Goal: Task Accomplishment & Management: Use online tool/utility

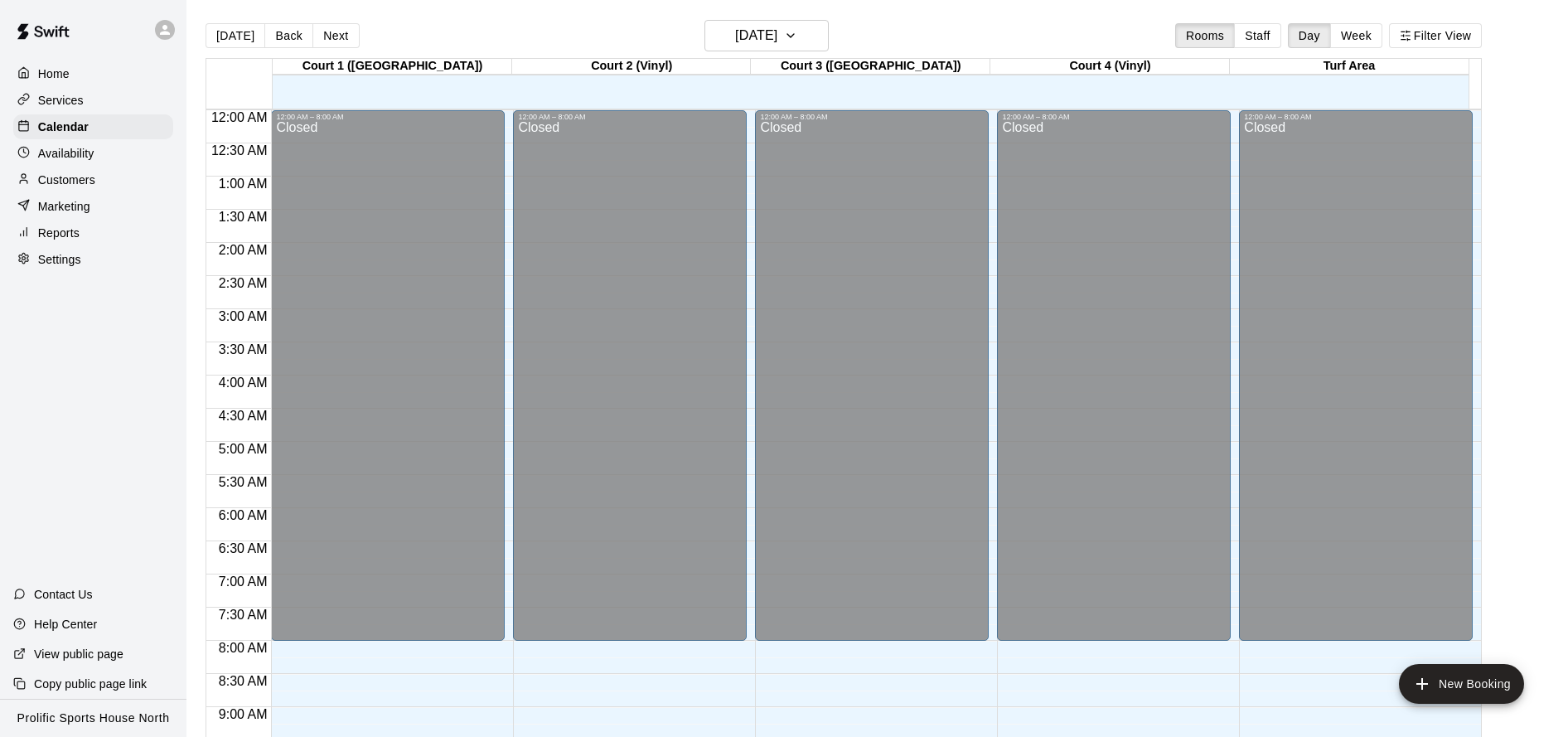
scroll to position [895, 0]
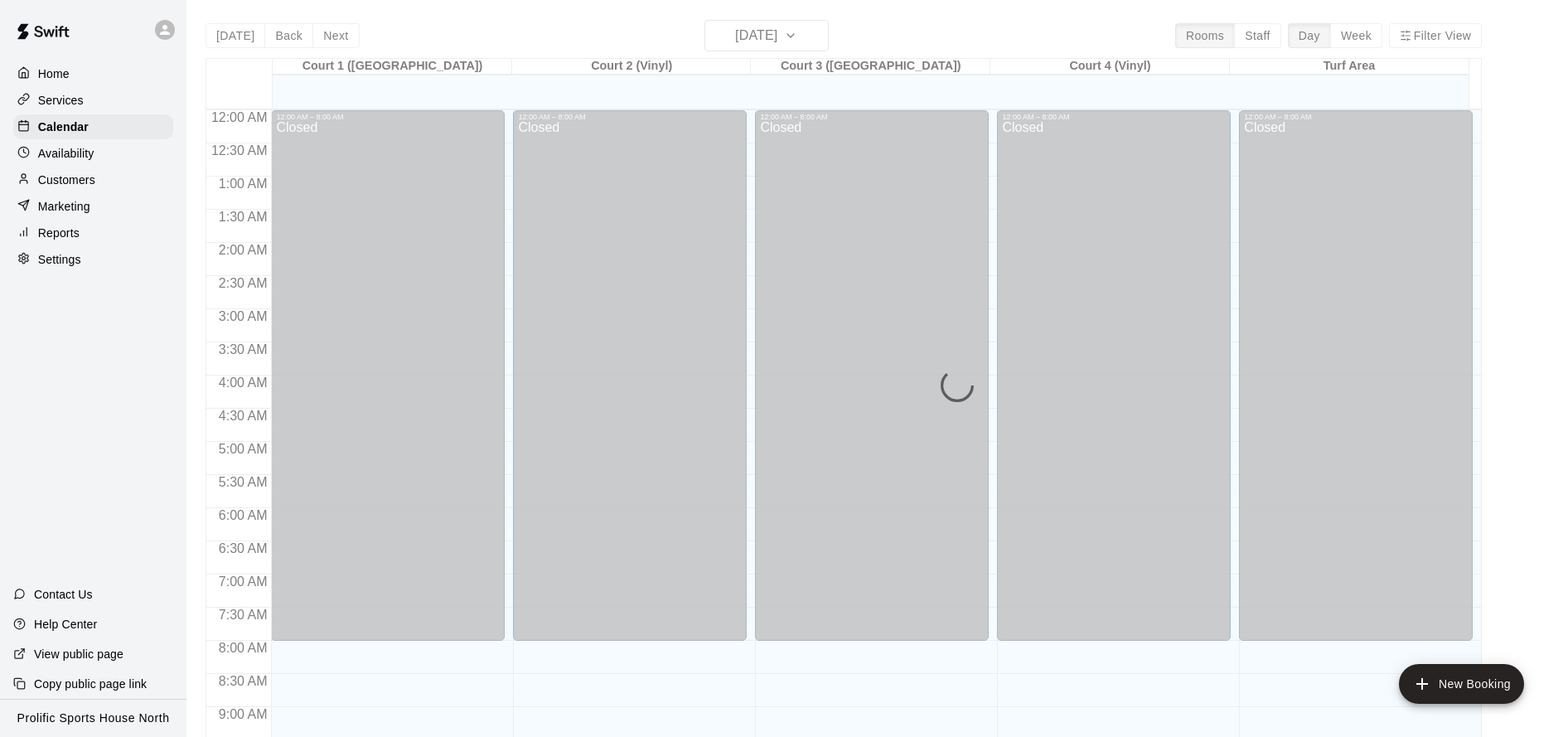
scroll to position [895, 0]
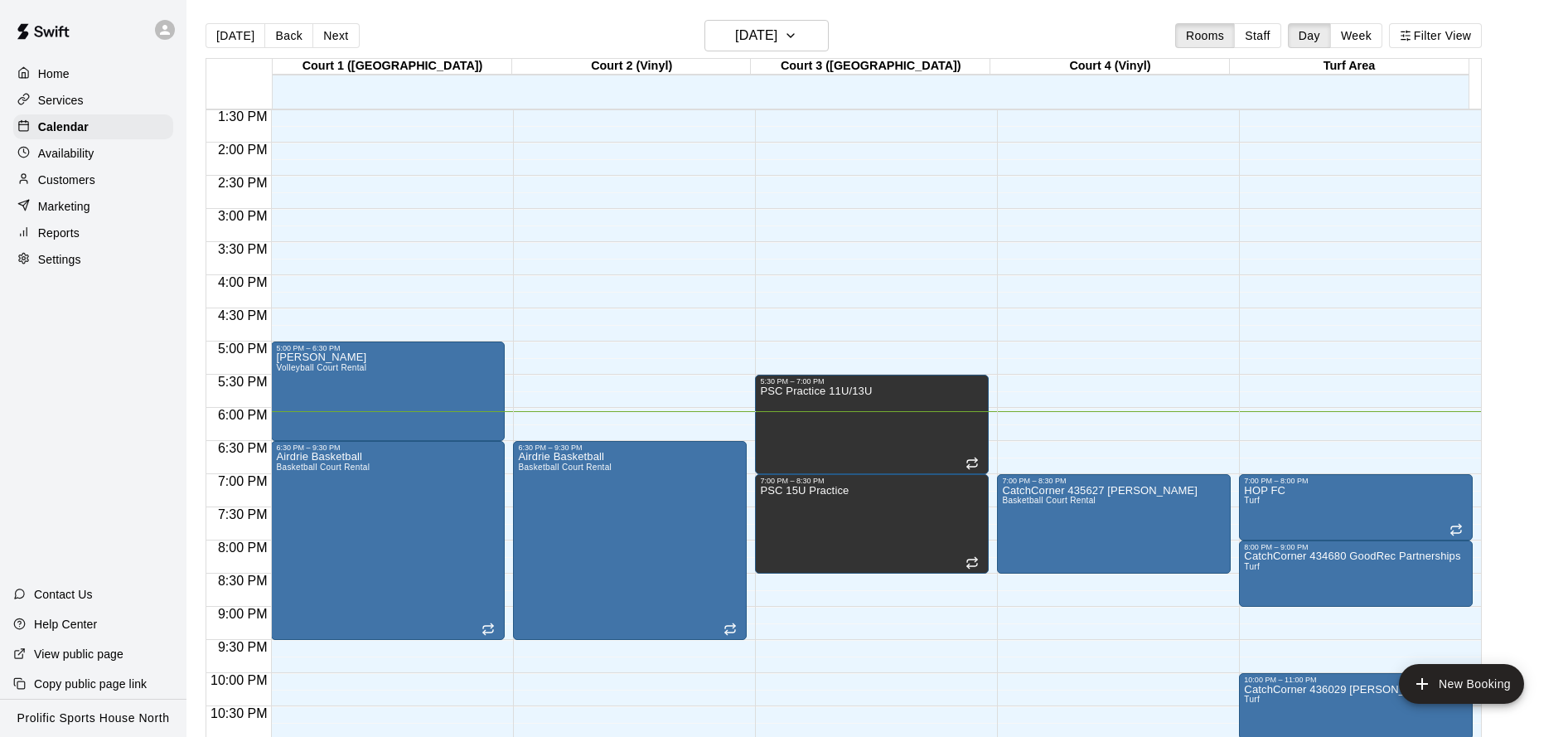
scroll to position [945, 0]
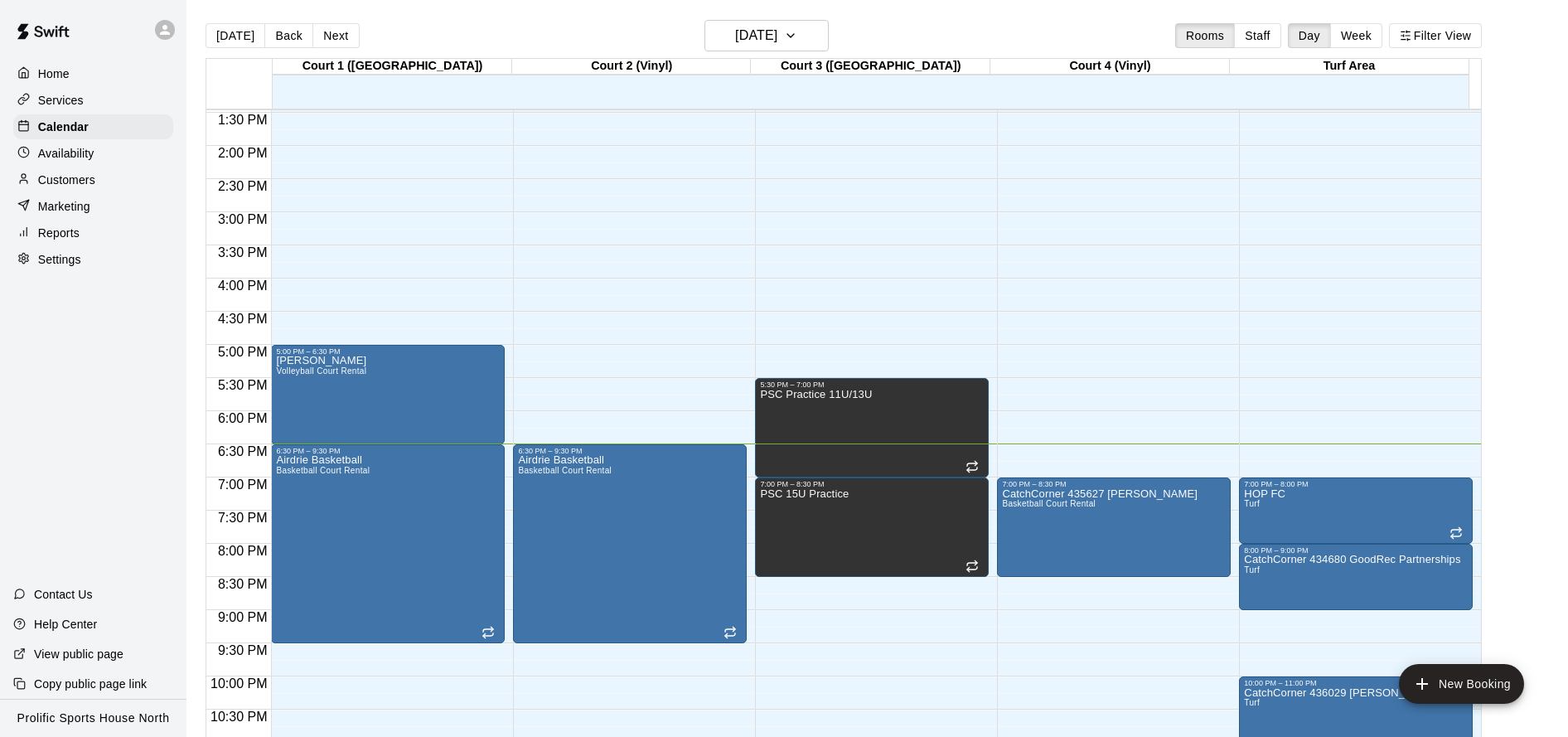
scroll to position [945, 0]
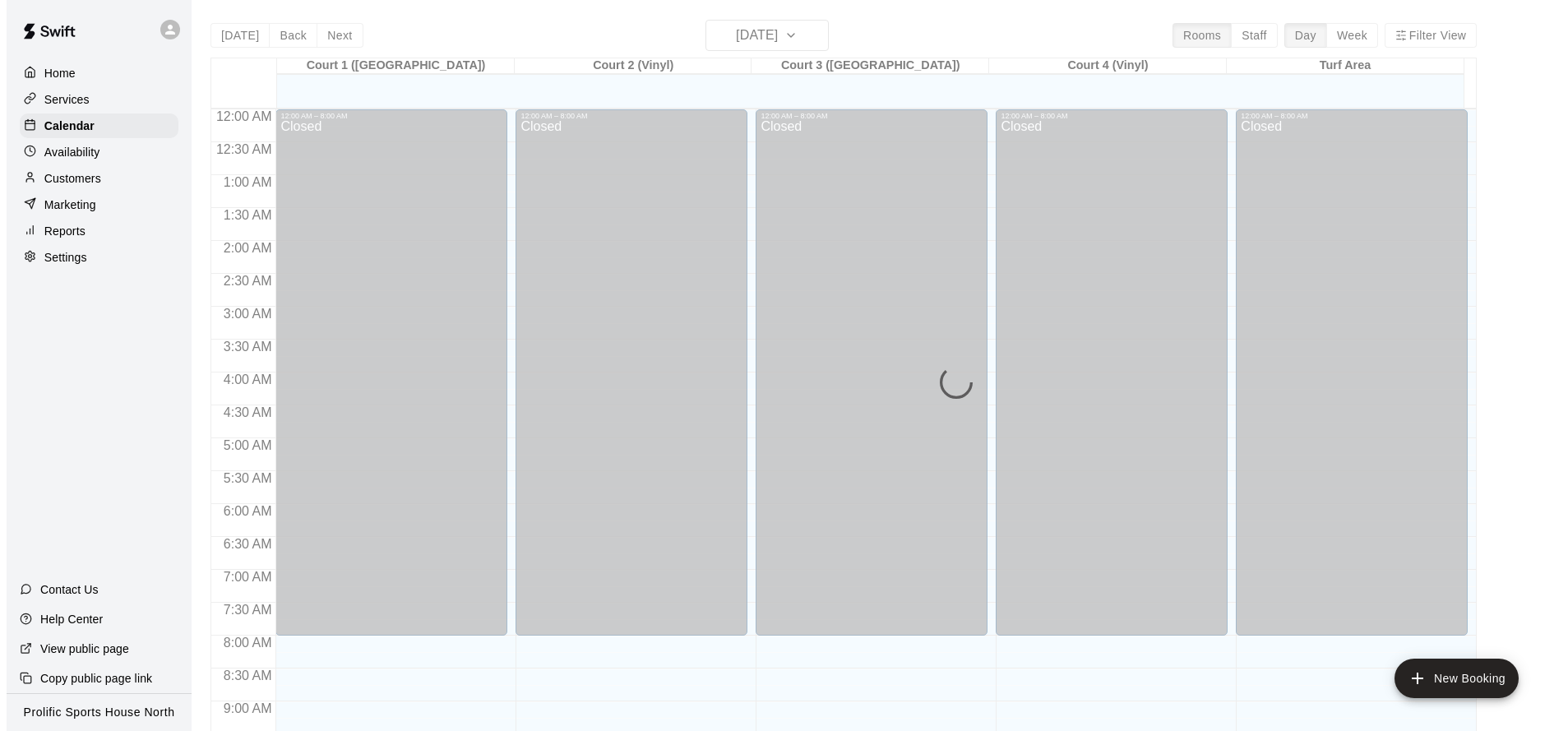
scroll to position [888, 0]
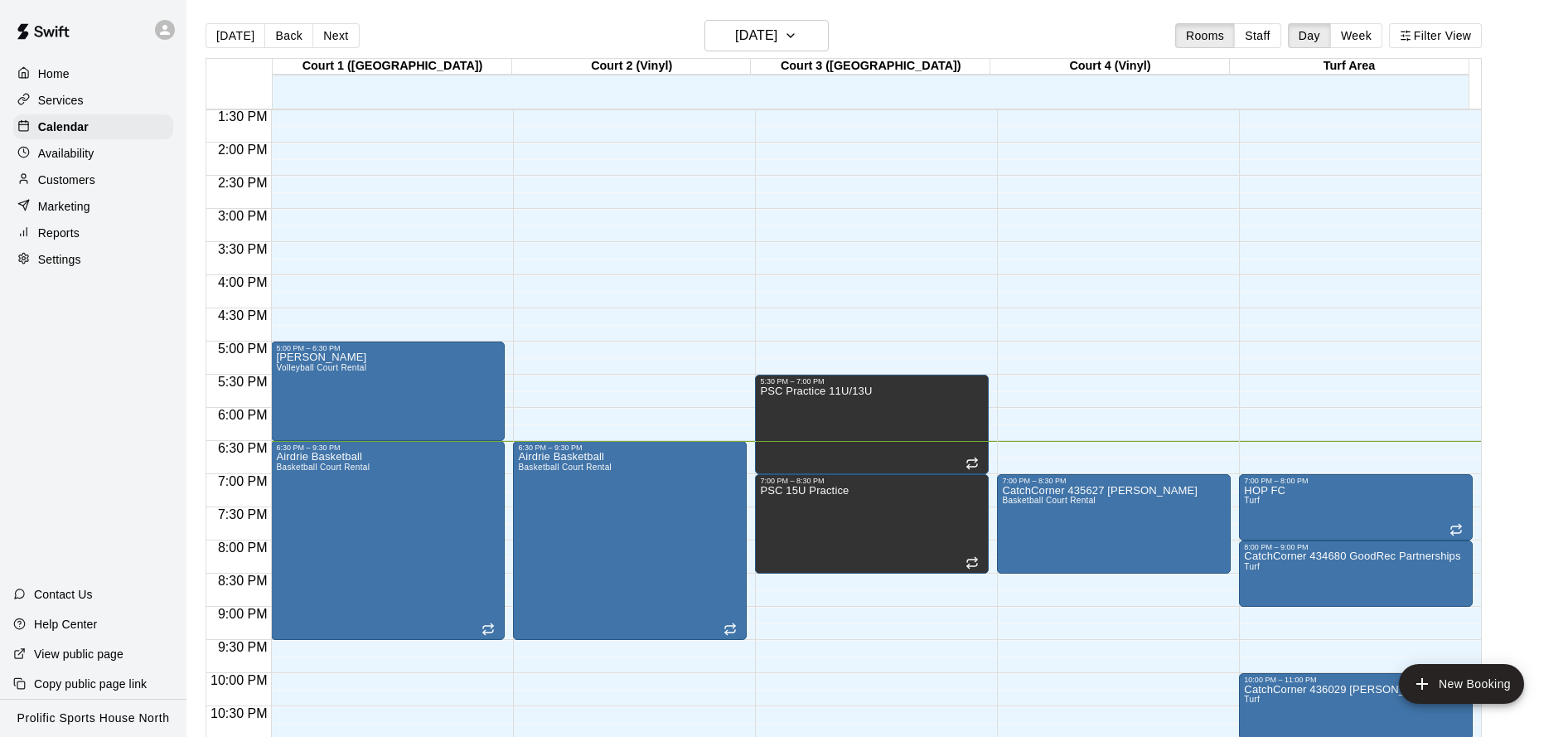
click at [793, 608] on div "12:00 AM – 8:00 AM Closed 5:30 PM – 7:00 PM PSC Practice 11U/13U 7:00 PM – 8:30…" at bounding box center [872, 10] width 233 height 1591
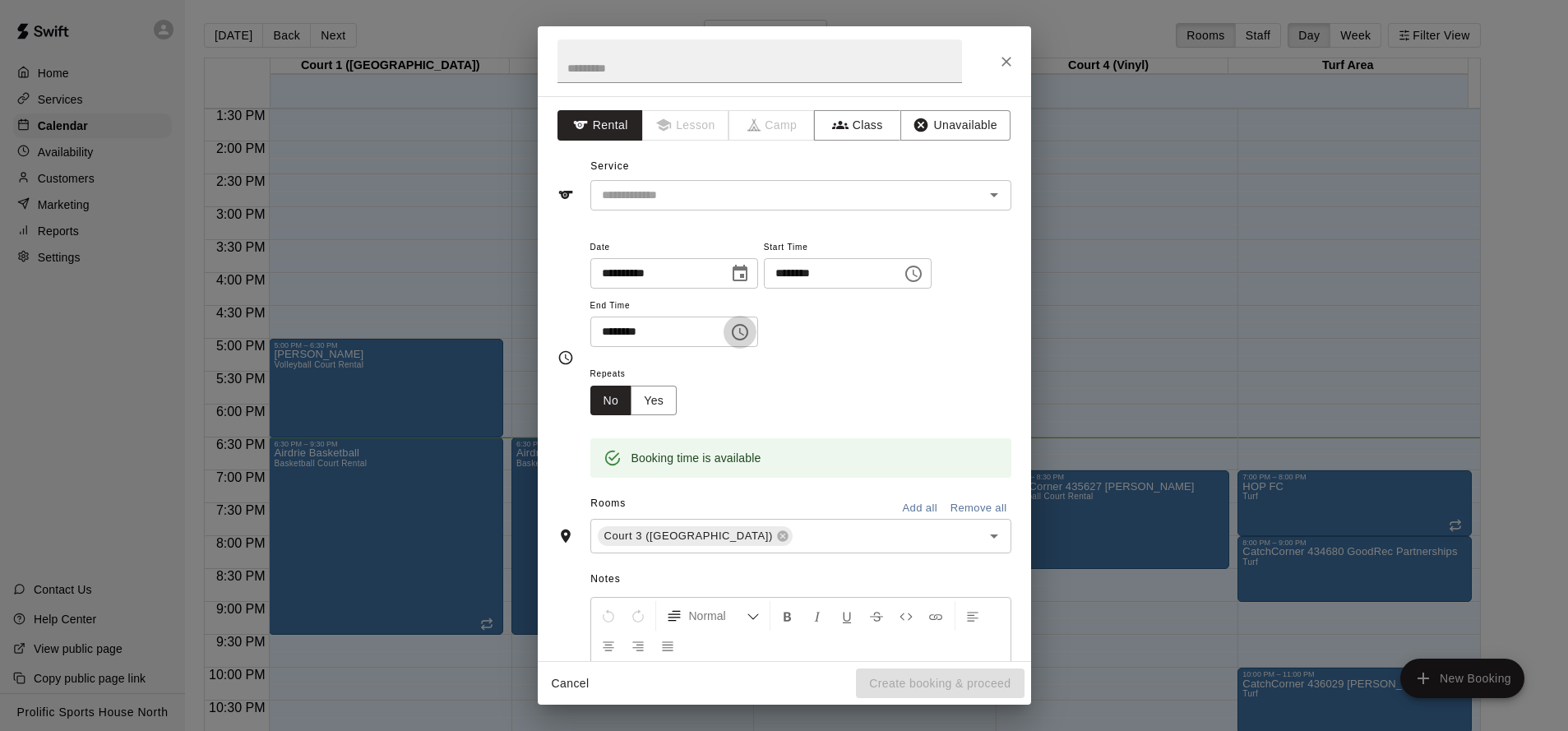
click at [748, 327] on icon "Choose time, selected time is 9:30 PM" at bounding box center [739, 332] width 16 height 16
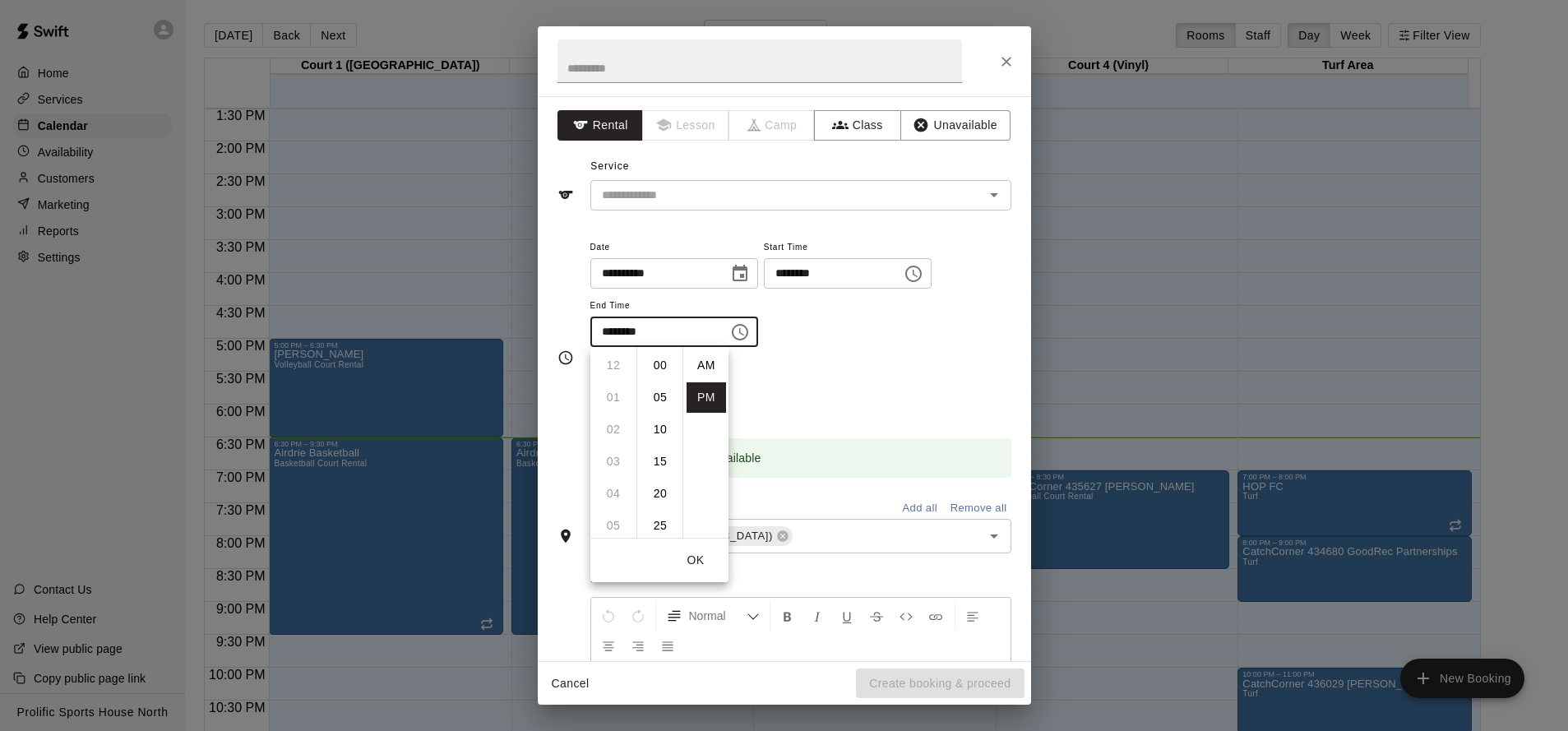
scroll to position [30, 0]
click at [618, 421] on li "11" at bounding box center [613, 429] width 40 height 31
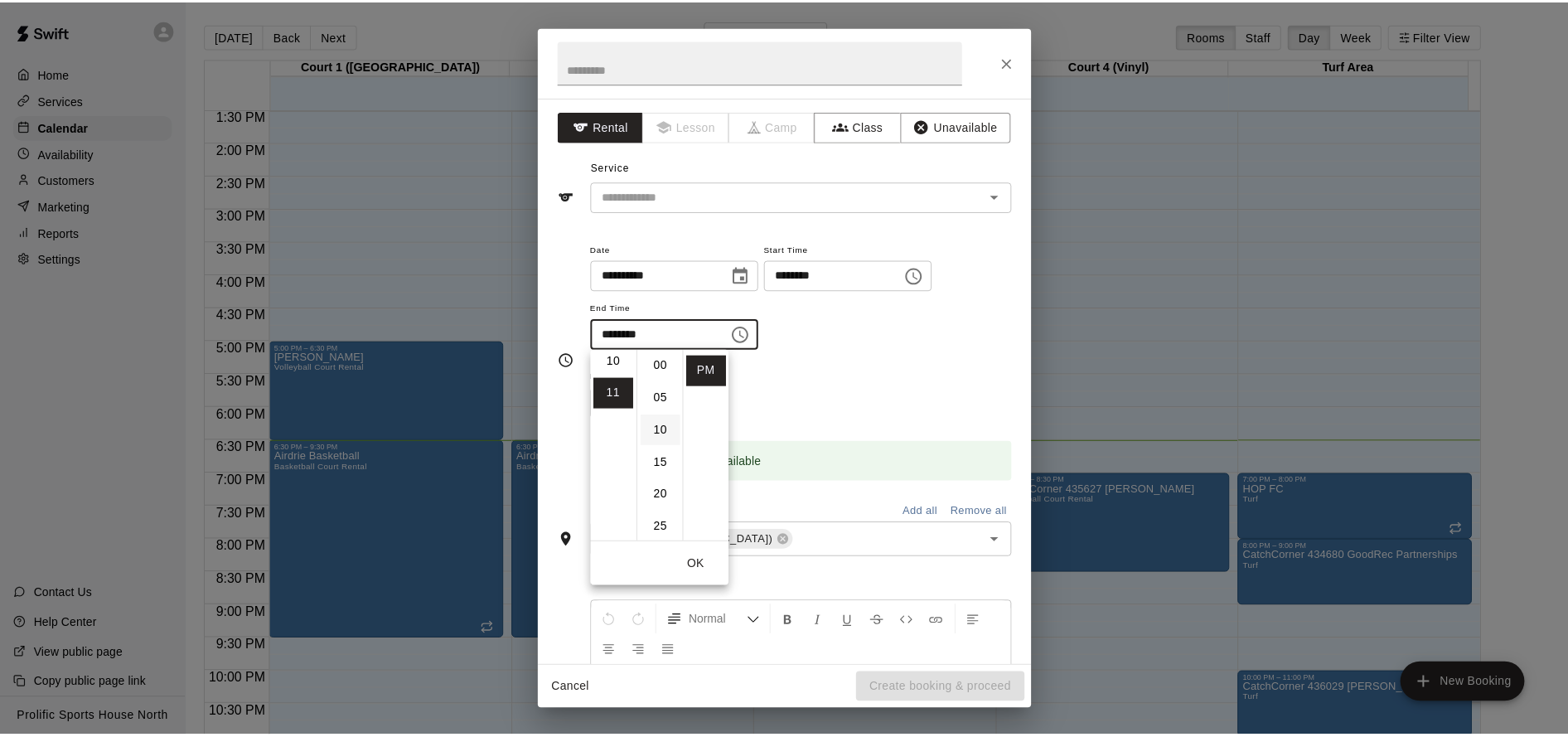
scroll to position [0, 0]
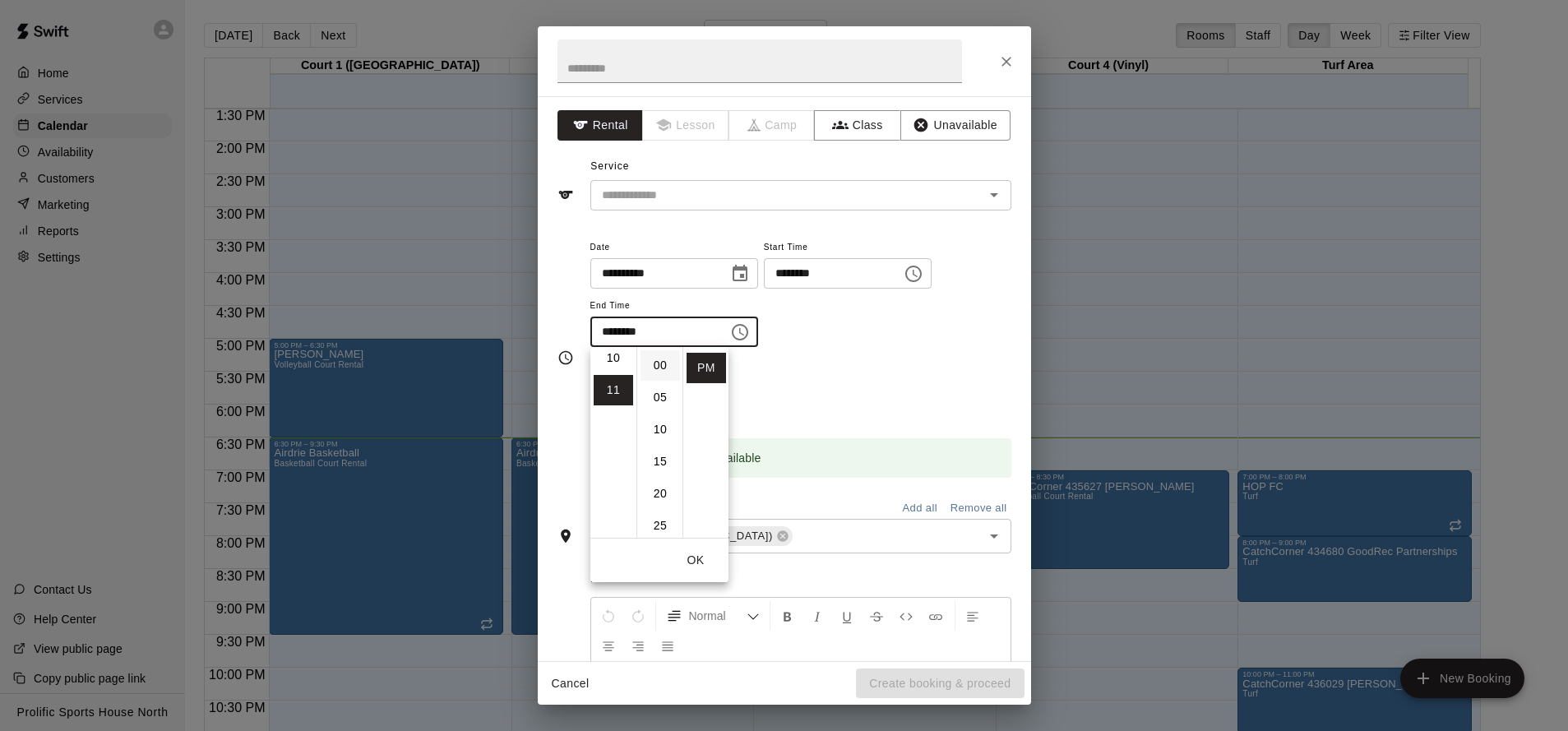
click at [668, 365] on li "00" at bounding box center [660, 366] width 40 height 31
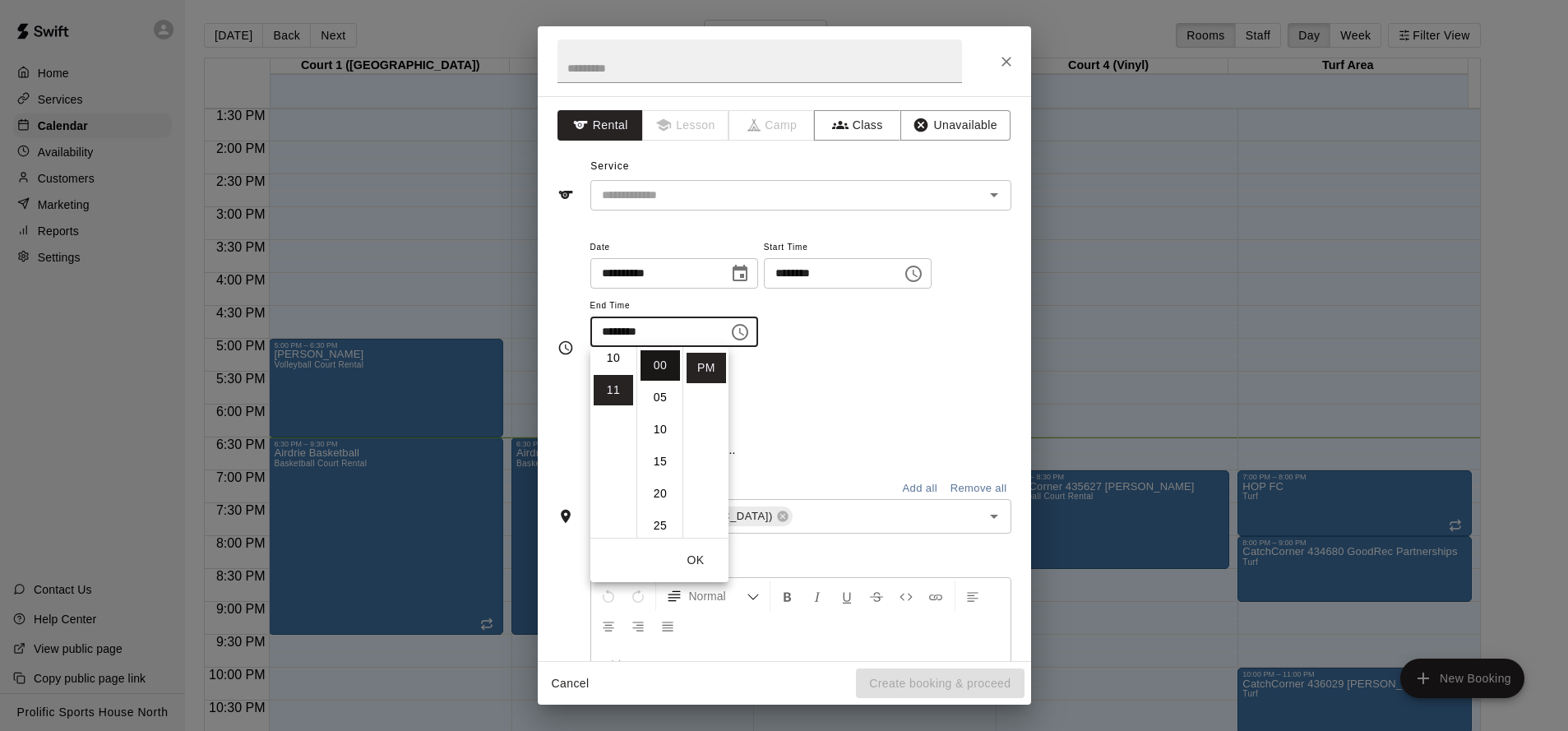
type input "********"
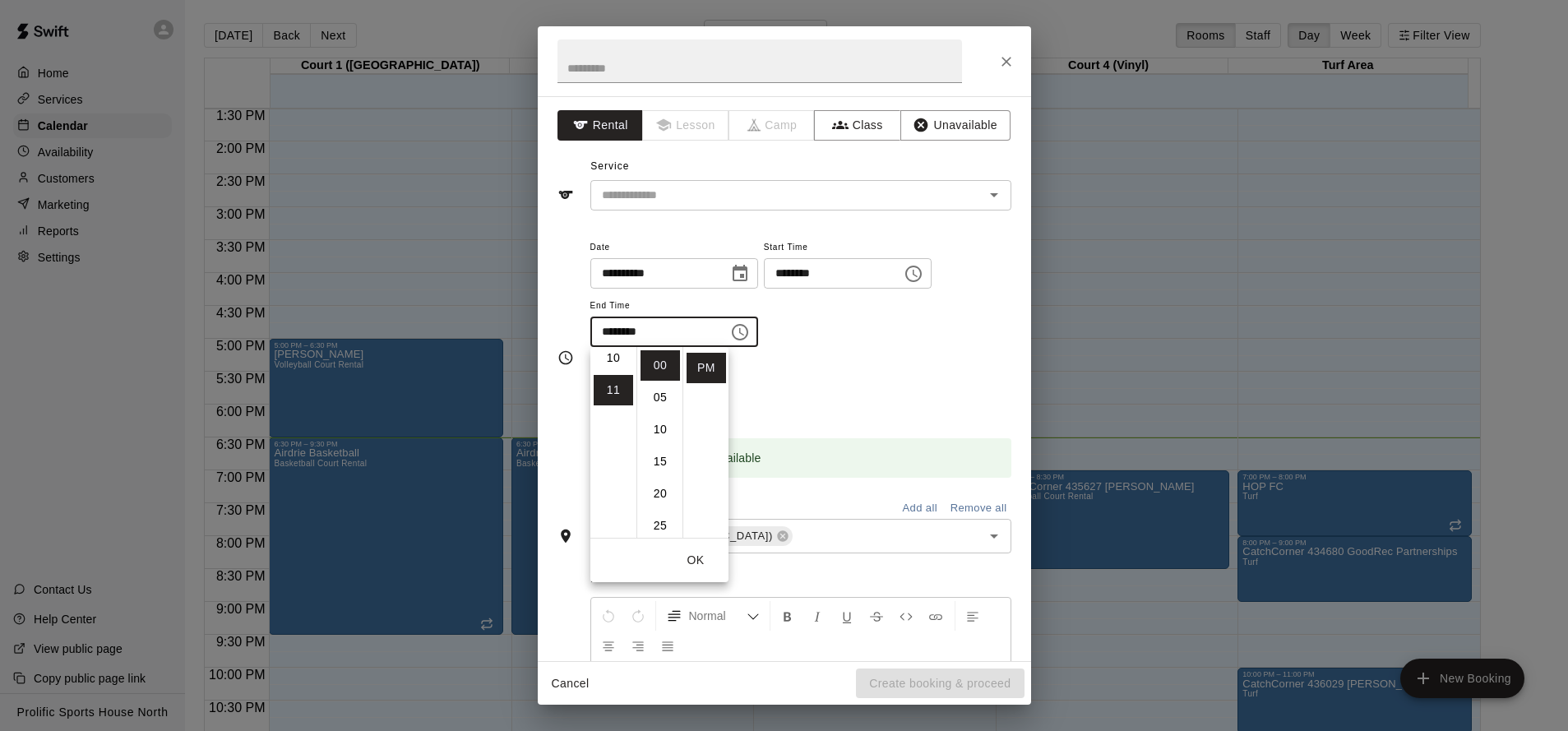
click at [859, 378] on div "Repeats No Yes" at bounding box center [801, 390] width 421 height 52
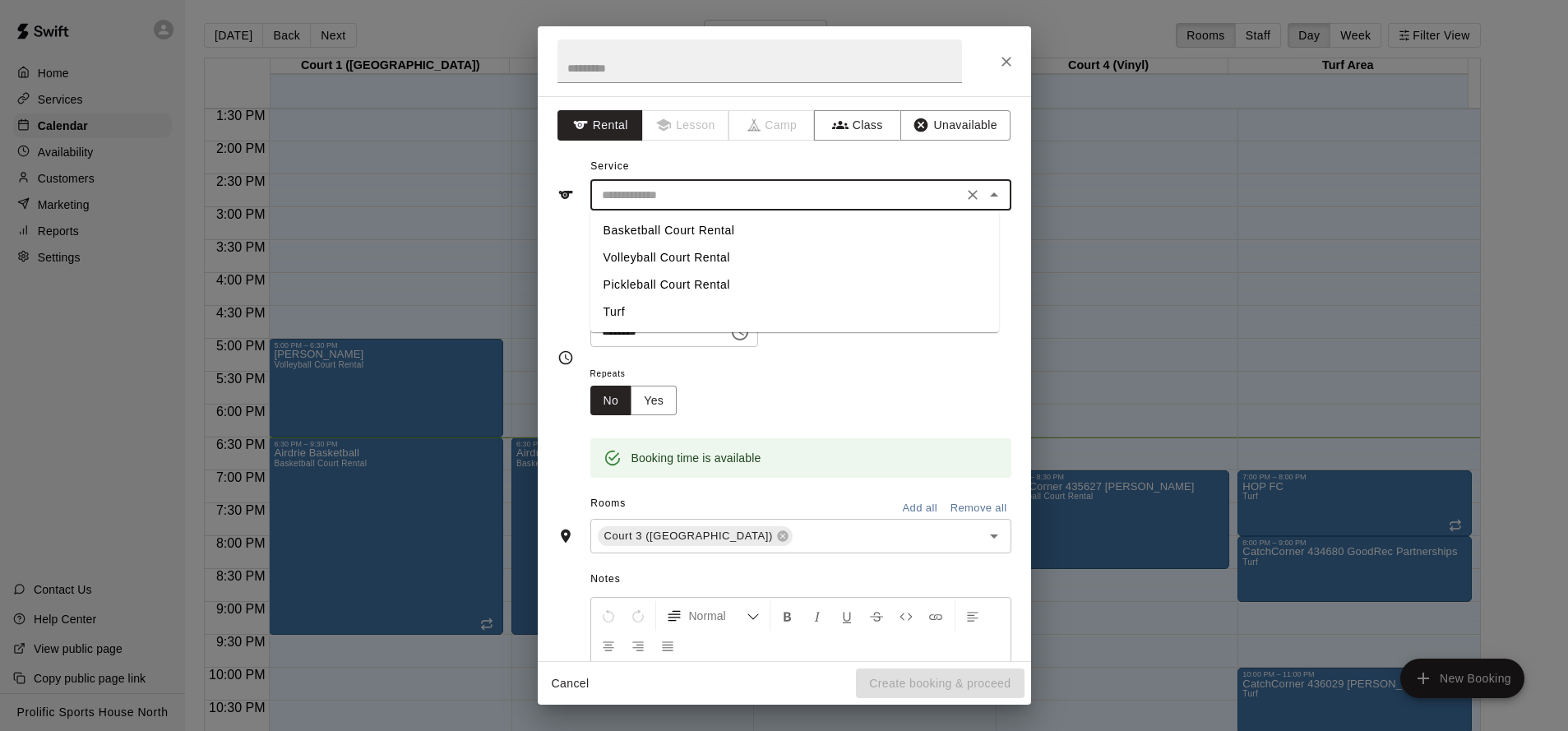
click at [834, 200] on input "text" at bounding box center [777, 195] width 363 height 20
click at [719, 230] on li "Basketball Court Rental" at bounding box center [794, 230] width 408 height 27
type input "**********"
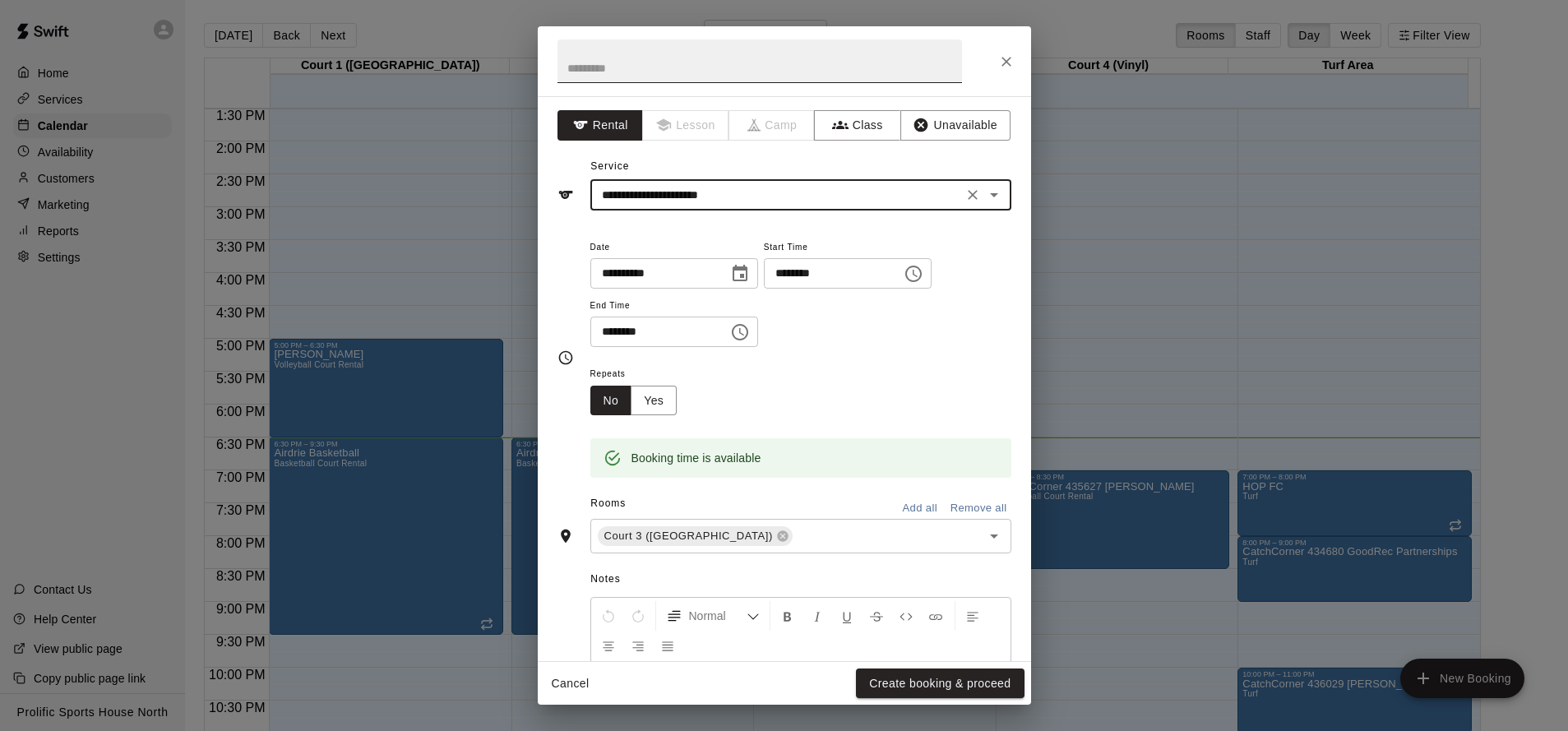
click at [717, 75] on input "text" at bounding box center [759, 61] width 404 height 43
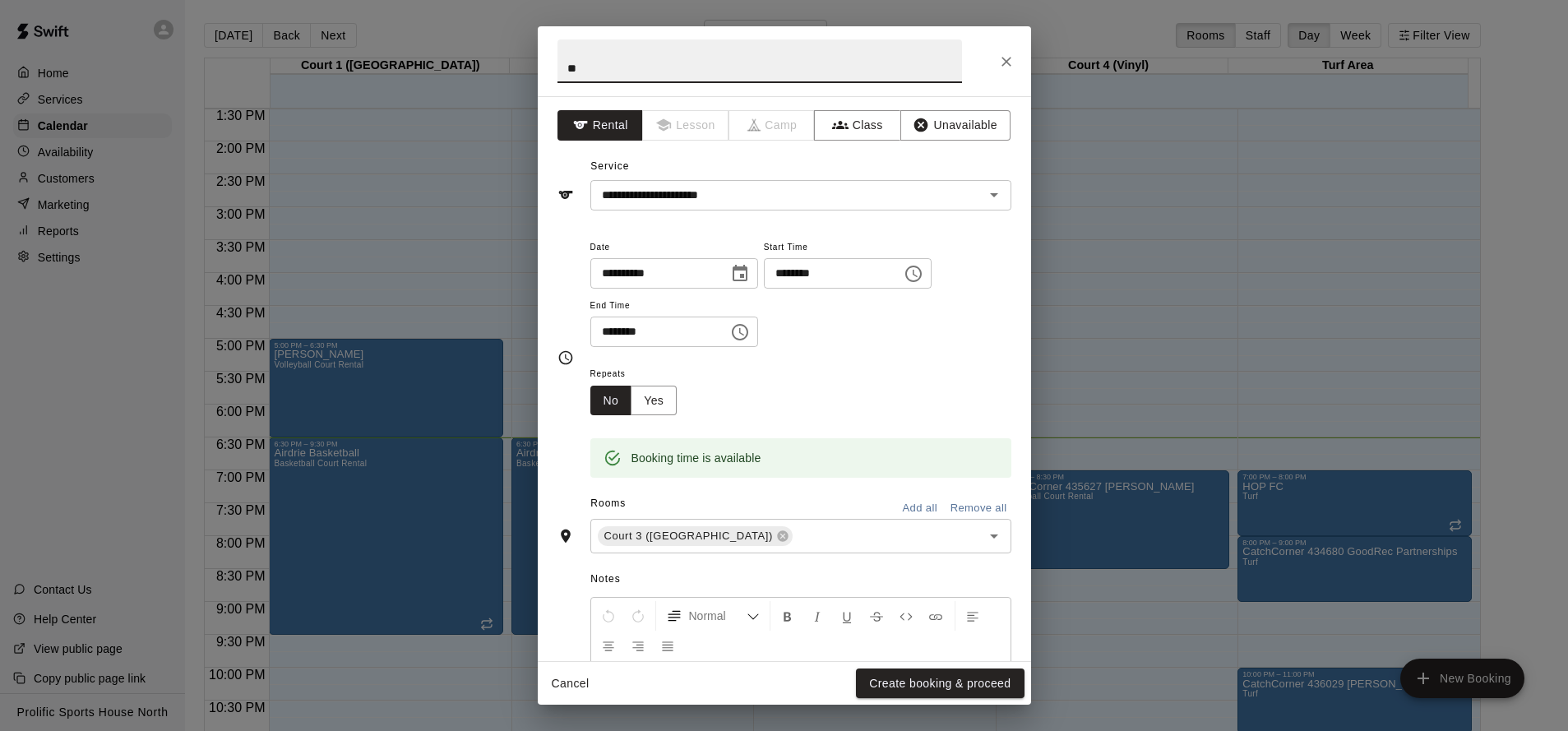
type input "**"
click at [823, 334] on div "**********" at bounding box center [801, 291] width 421 height 111
click at [925, 678] on button "Create booking & proceed" at bounding box center [940, 684] width 168 height 31
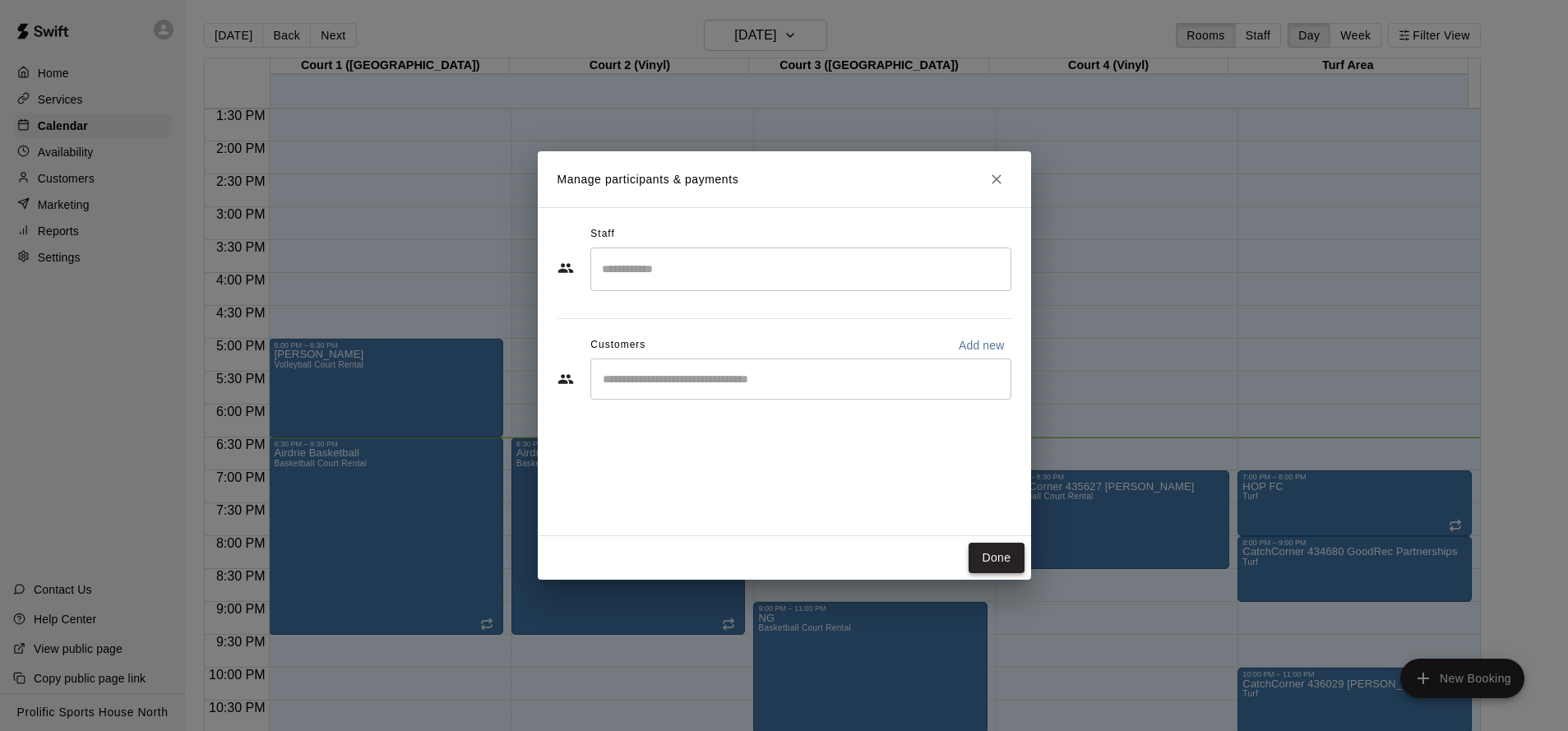
click at [986, 552] on button "Done" at bounding box center [996, 557] width 55 height 31
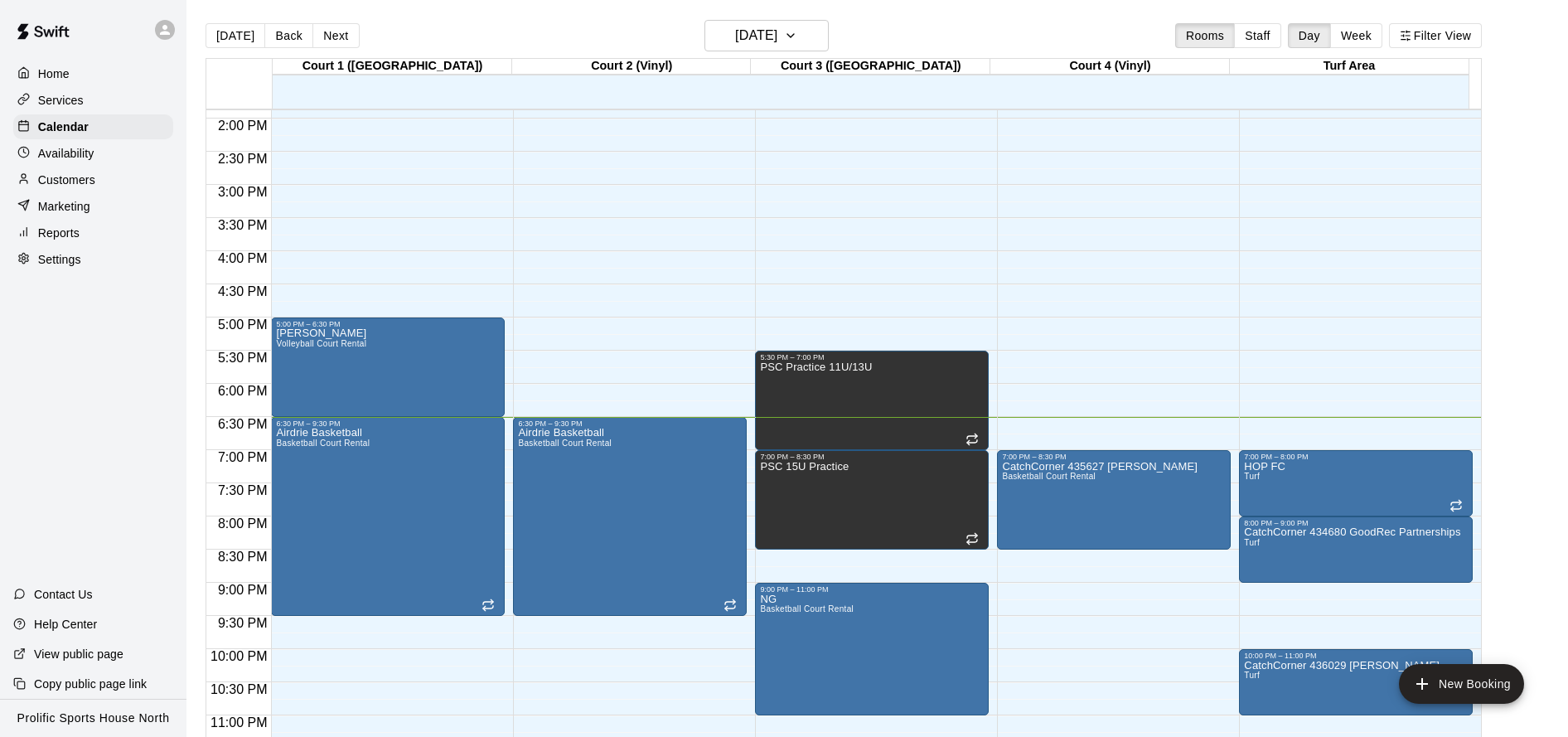
scroll to position [945, 0]
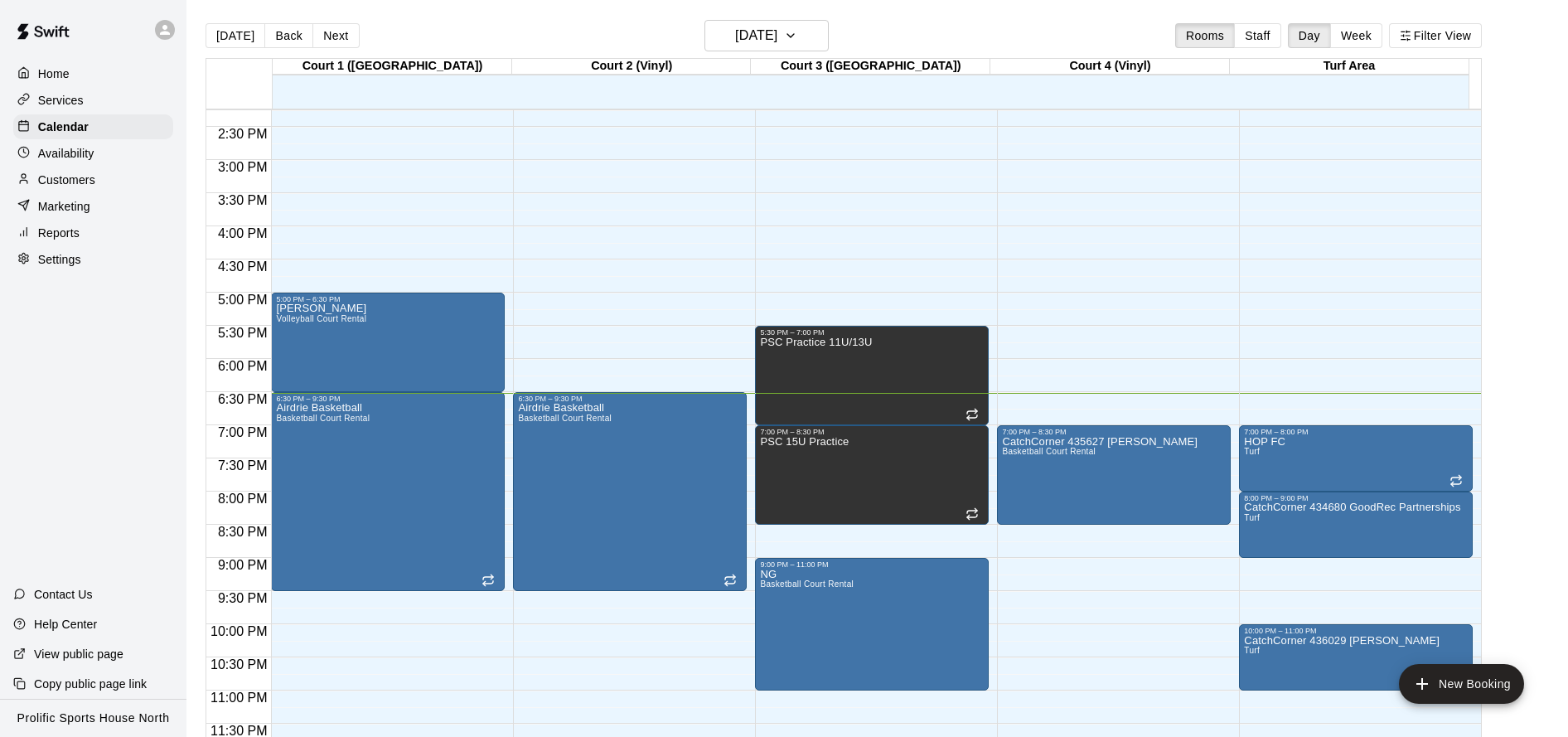
scroll to position [945, 0]
click at [772, 33] on h6 "[DATE]" at bounding box center [756, 36] width 42 height 23
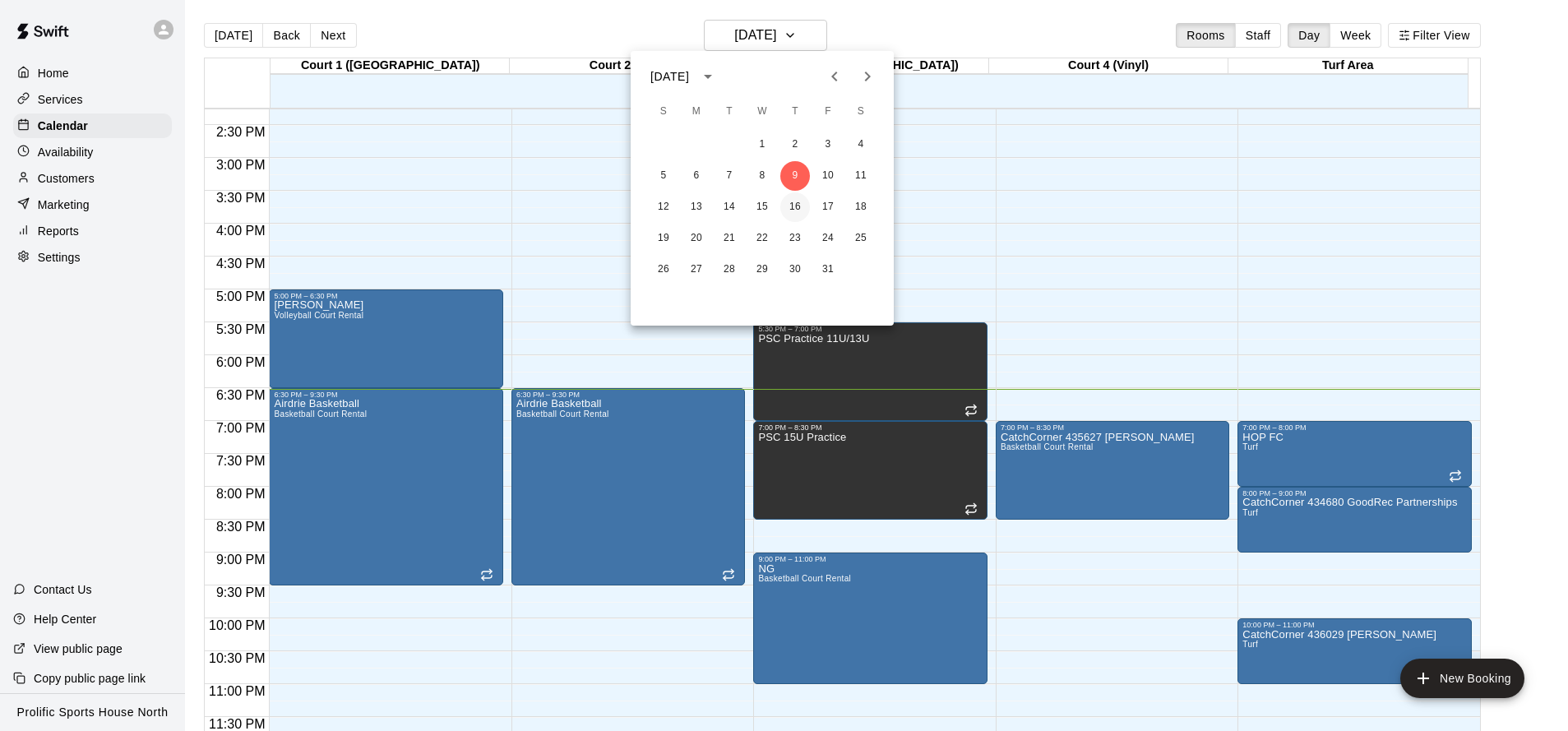
click at [799, 203] on button "16" at bounding box center [795, 206] width 30 height 30
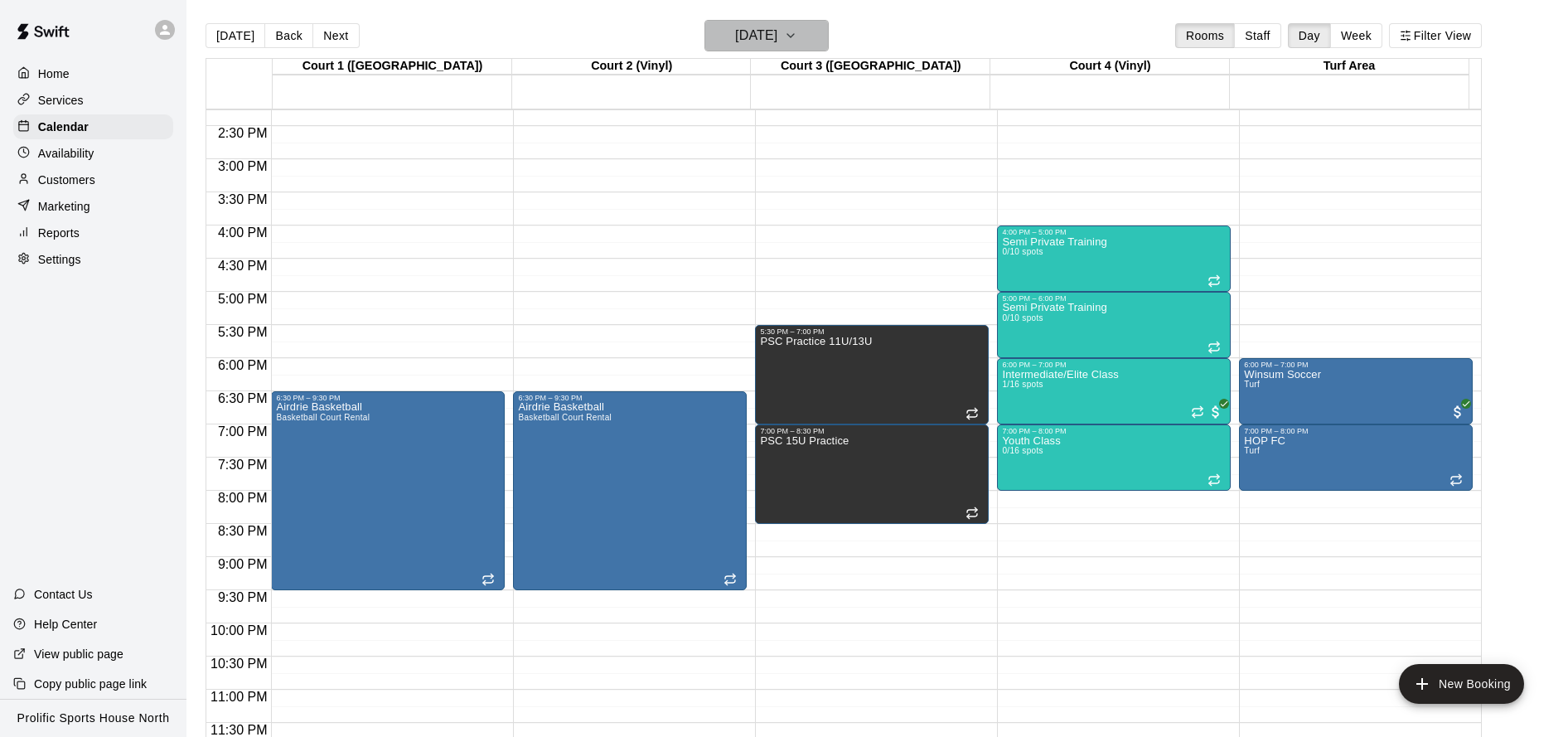
click at [798, 33] on icon "button" at bounding box center [791, 35] width 14 height 19
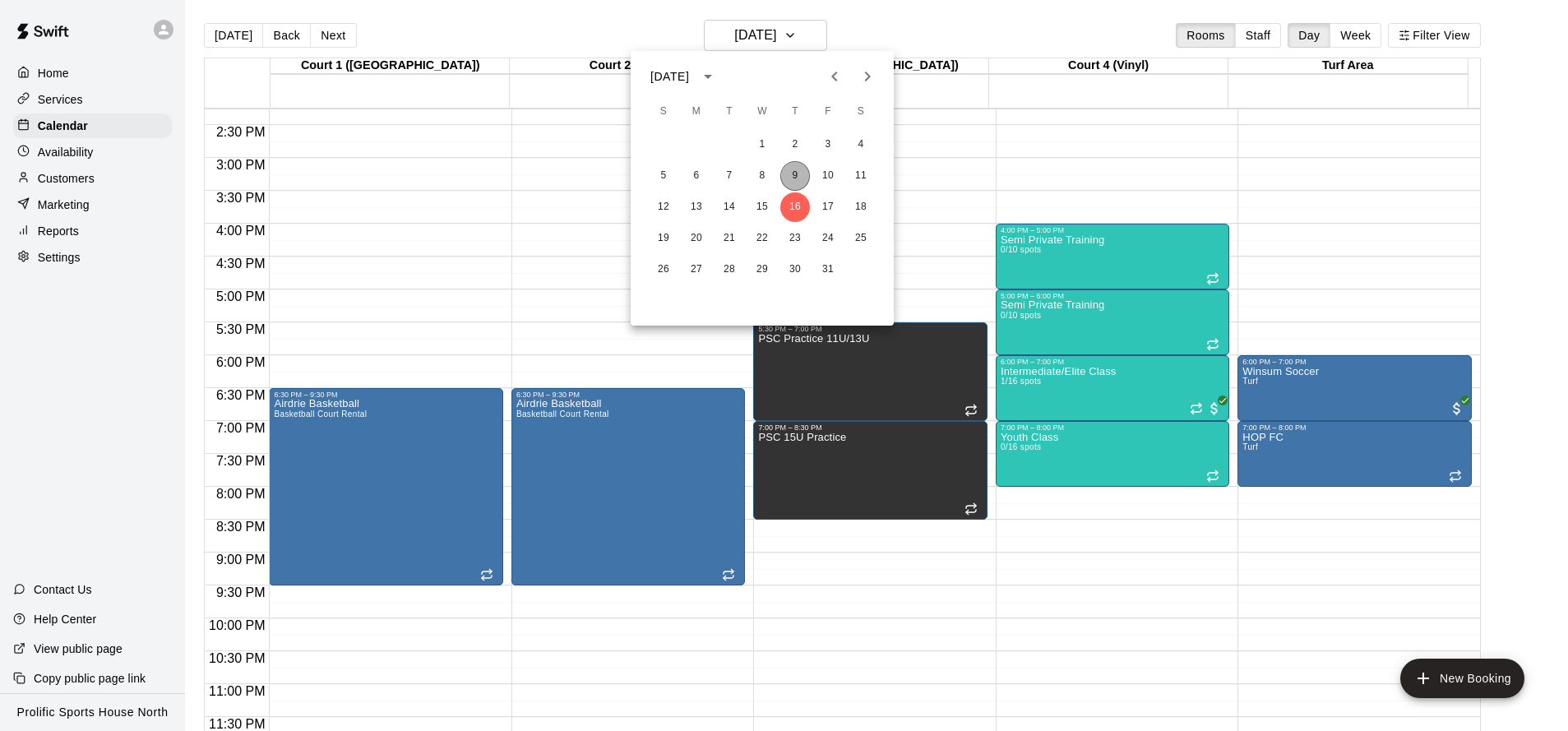
click at [796, 176] on button "9" at bounding box center [795, 176] width 30 height 30
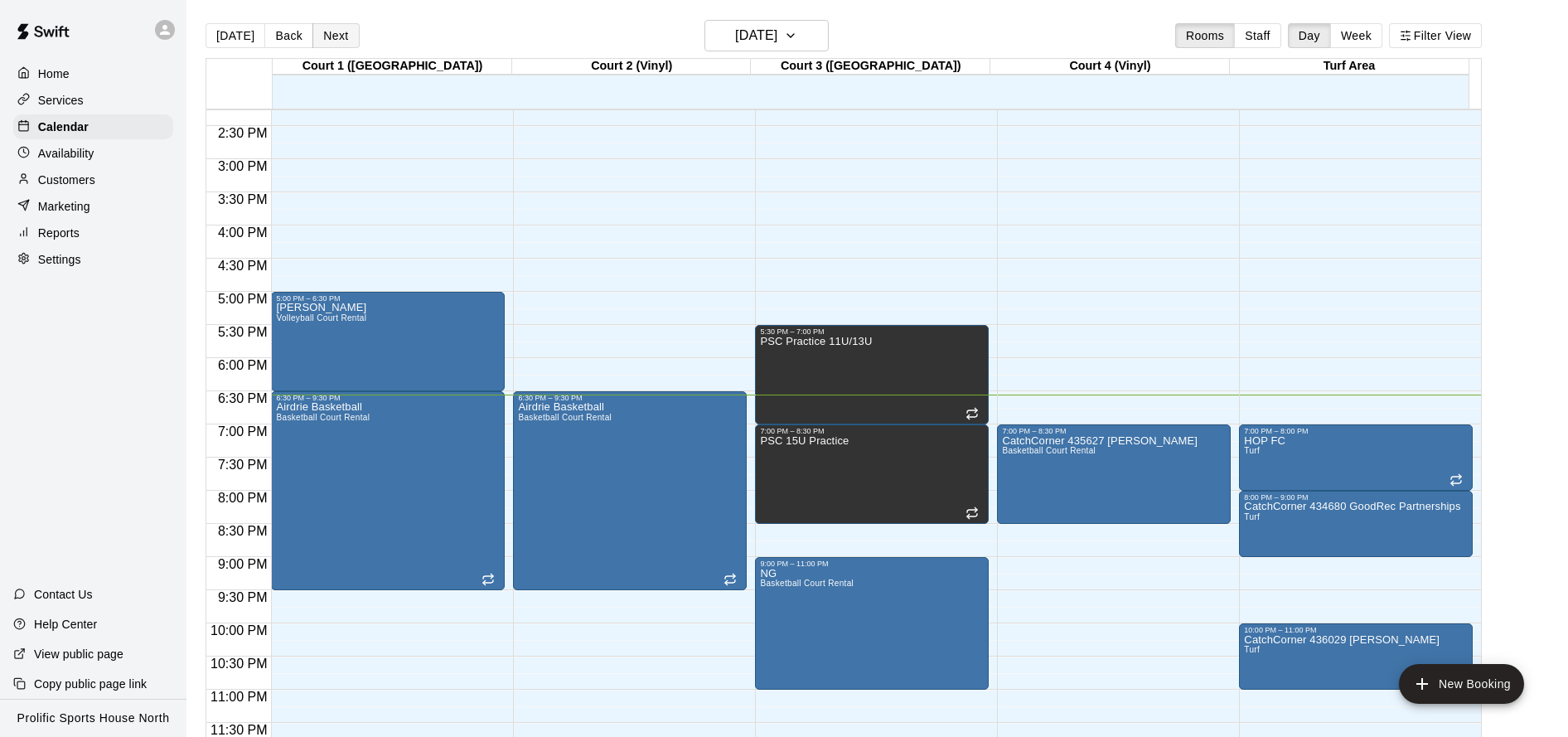
click at [338, 35] on button "Next" at bounding box center [336, 36] width 47 height 25
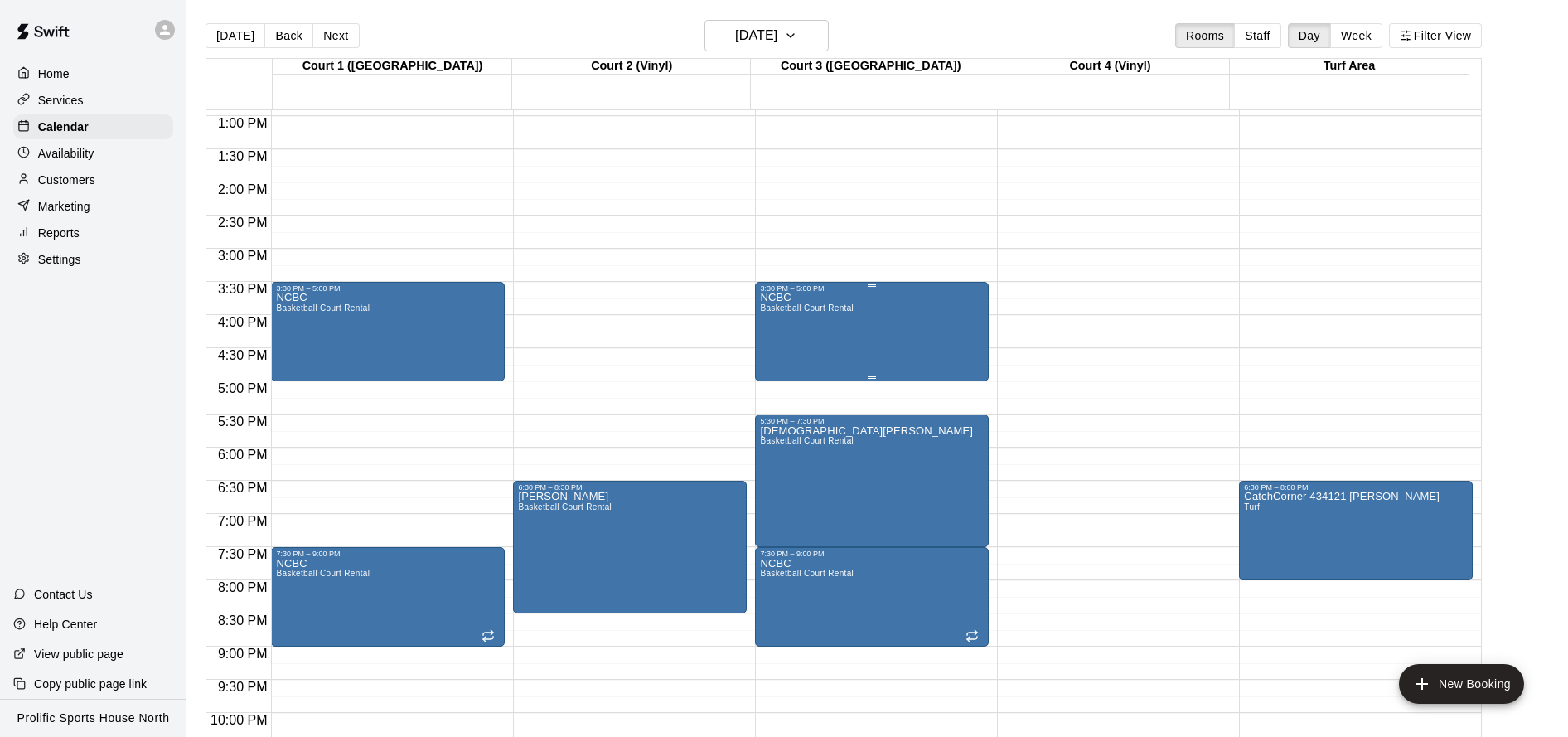
scroll to position [860, 0]
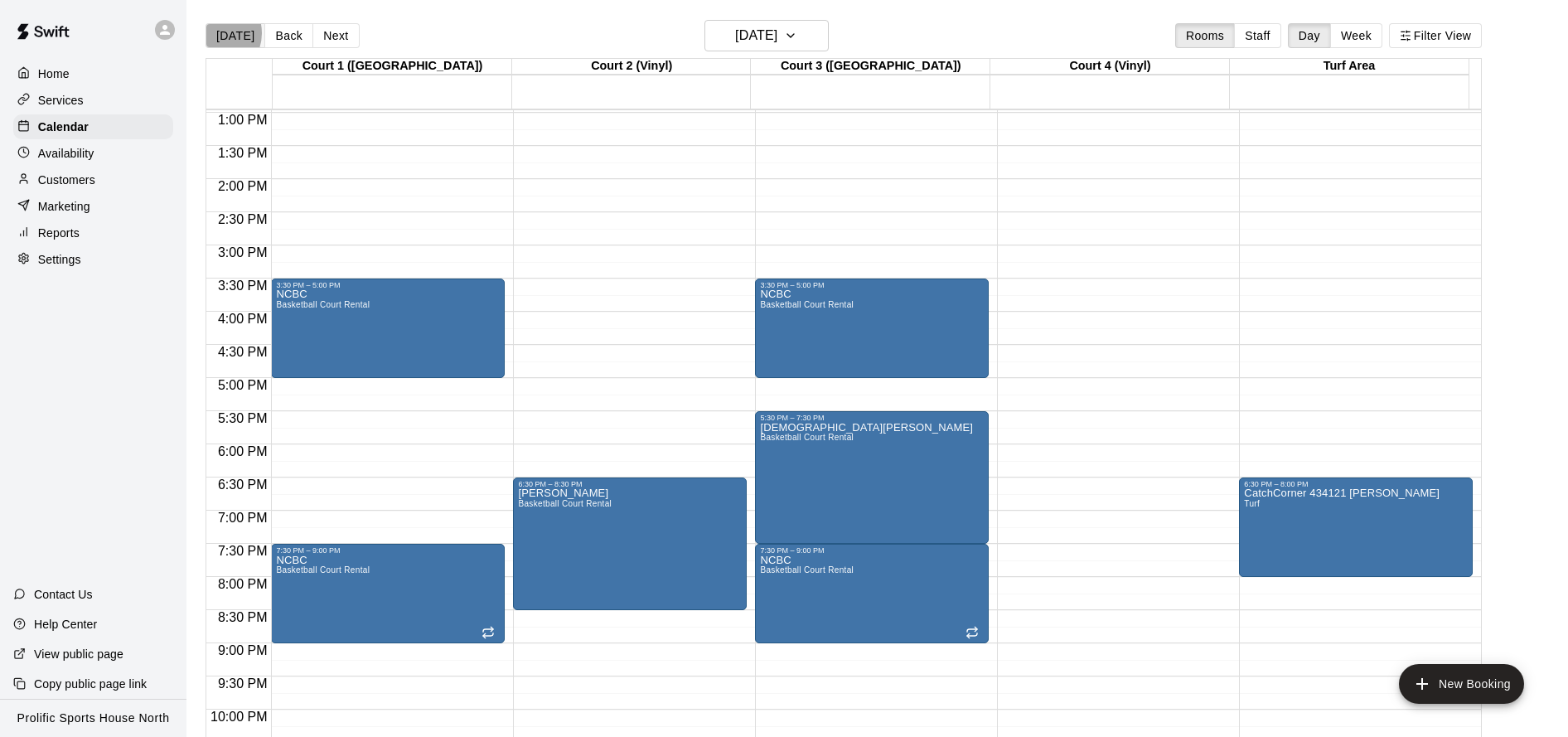
click at [215, 33] on button "[DATE]" at bounding box center [234, 36] width 59 height 25
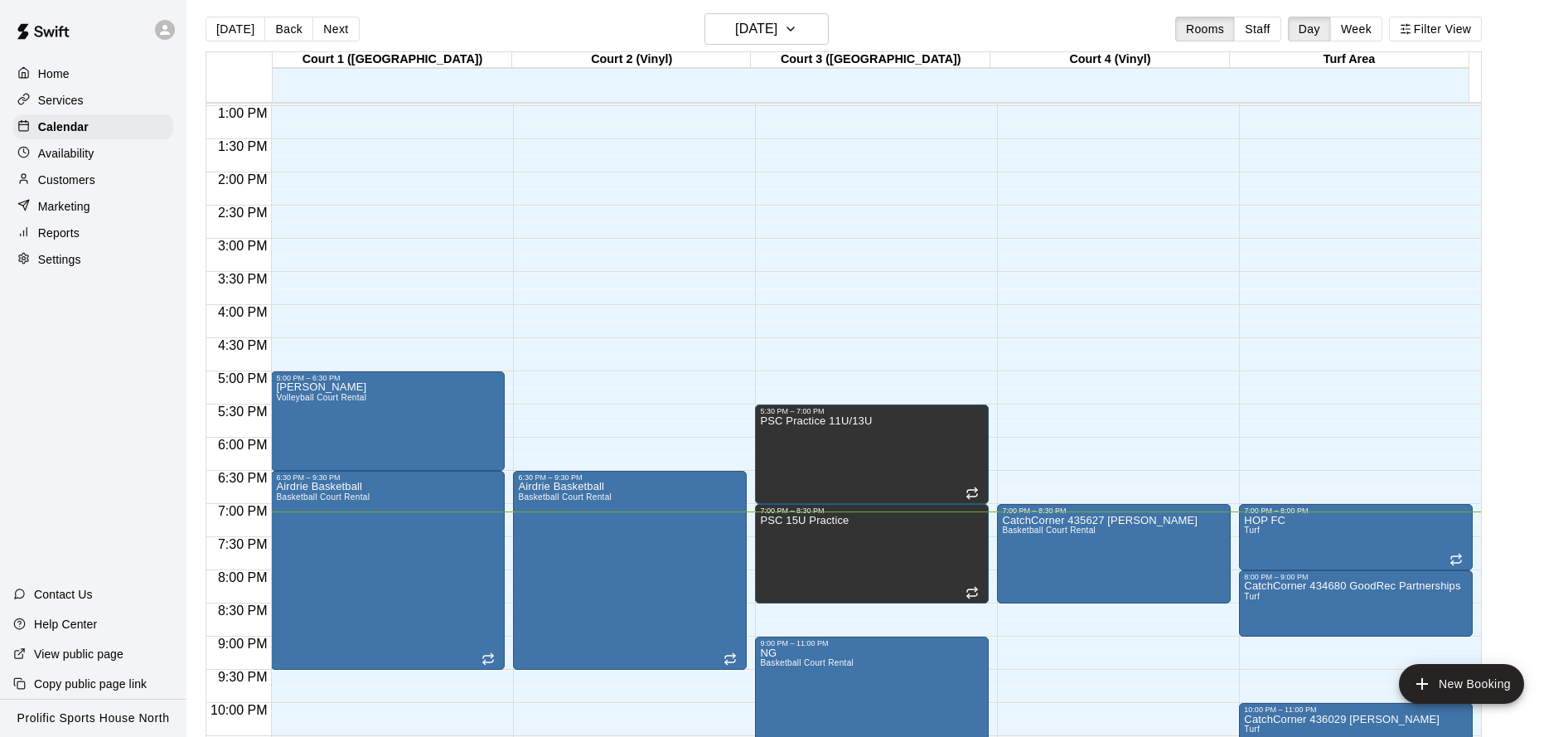
scroll to position [856, 0]
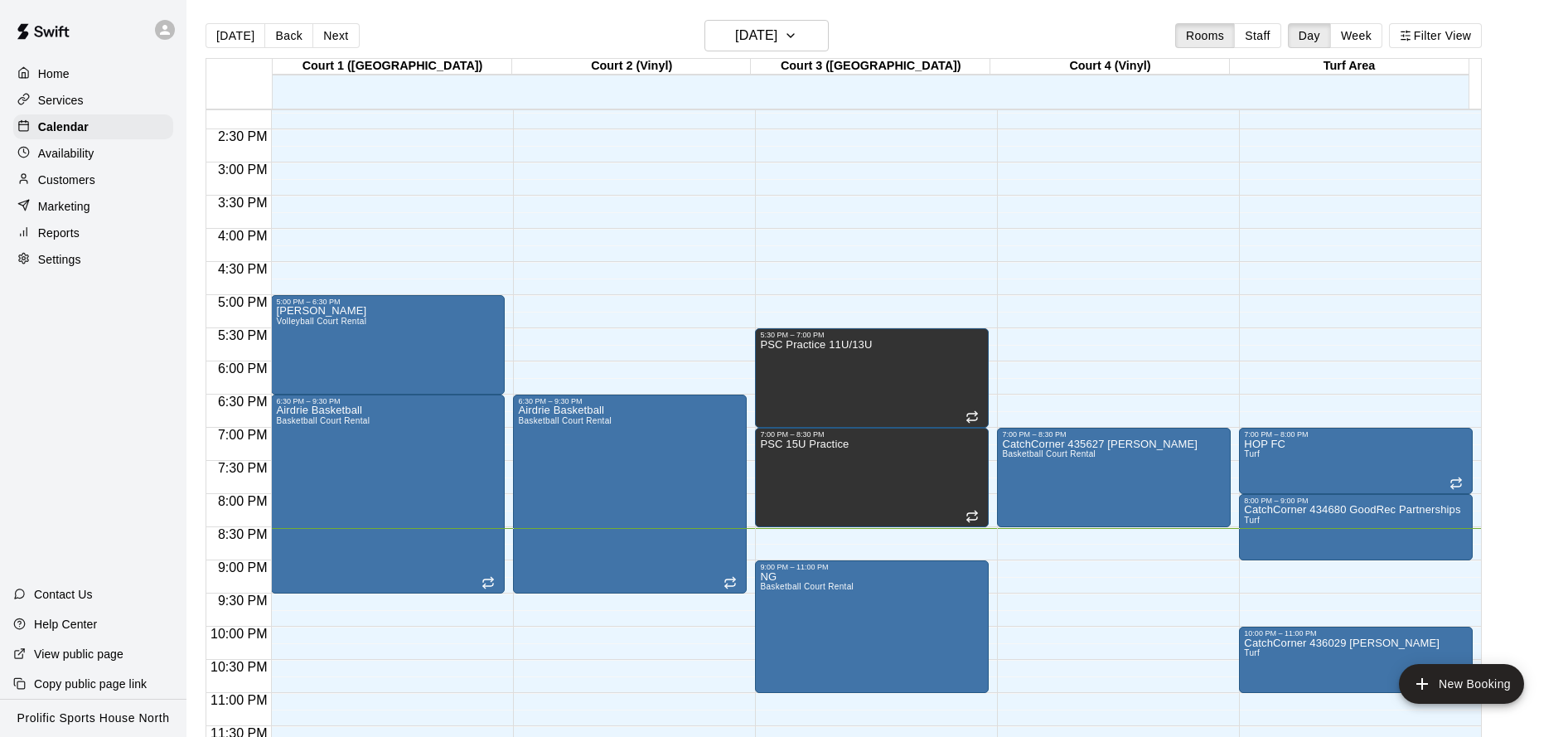
scroll to position [945, 0]
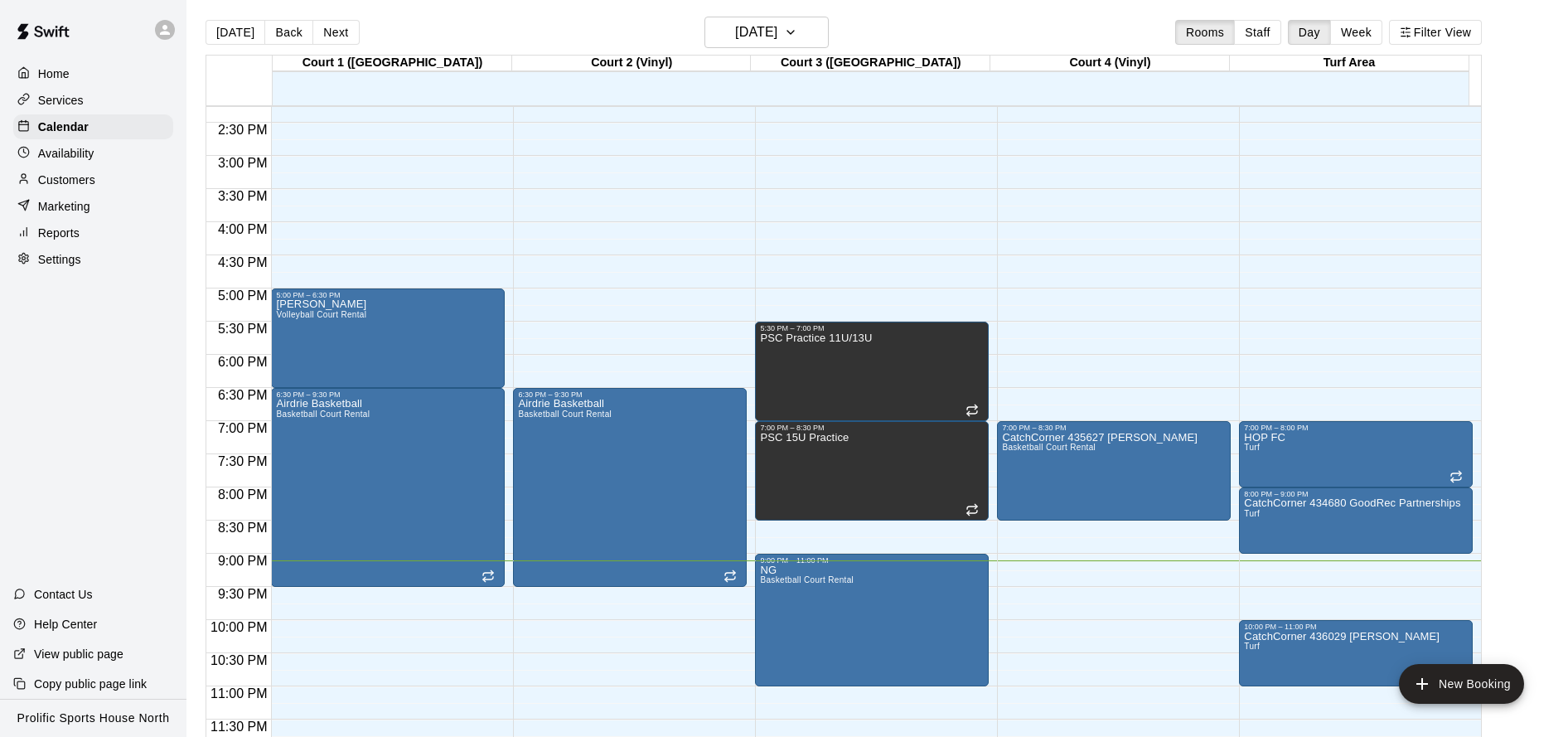
scroll to position [26, 0]
